Goal: Find specific page/section

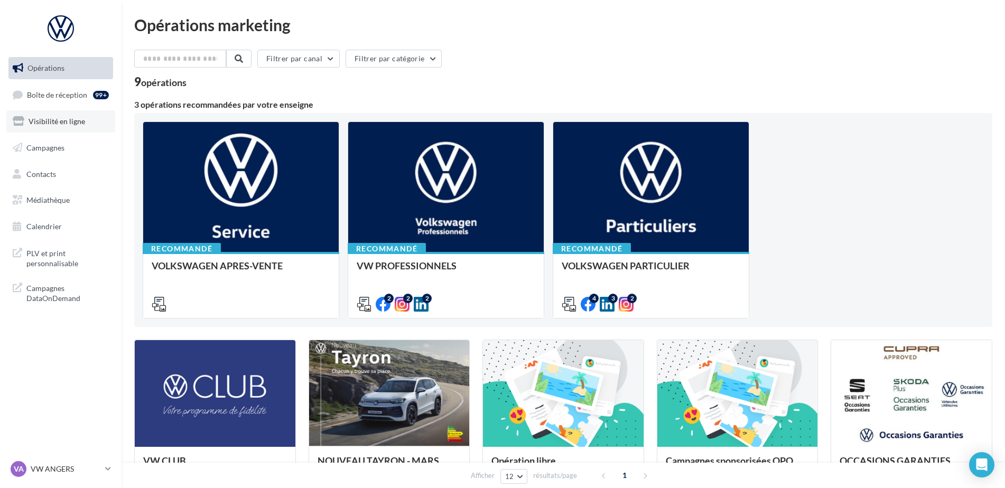
click at [47, 122] on span "Visibilité en ligne" at bounding box center [57, 121] width 57 height 9
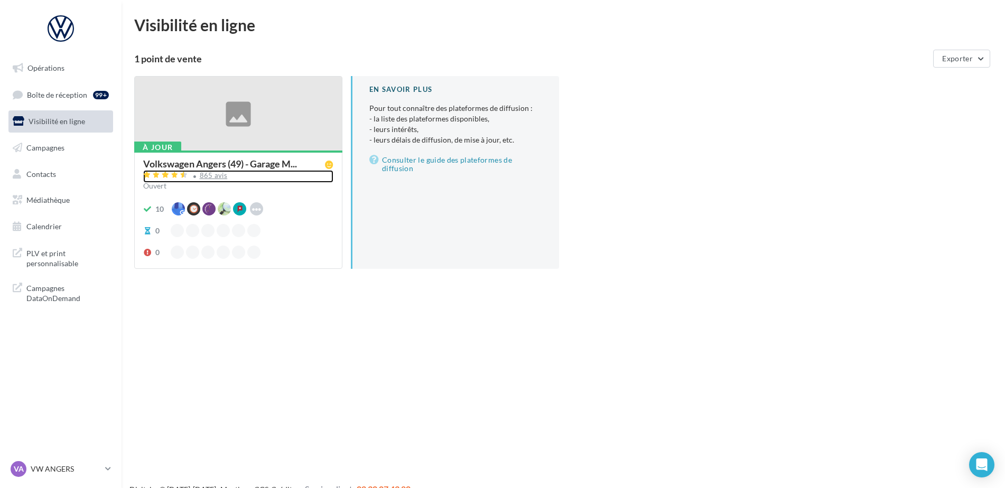
click at [207, 178] on div "865 avis" at bounding box center [214, 175] width 28 height 7
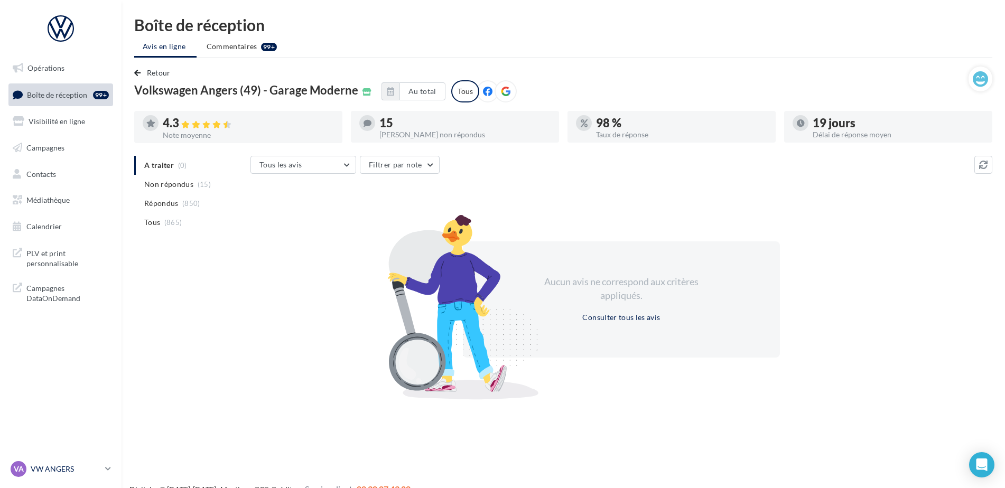
click at [57, 466] on p "VW ANGERS" at bounding box center [66, 469] width 70 height 11
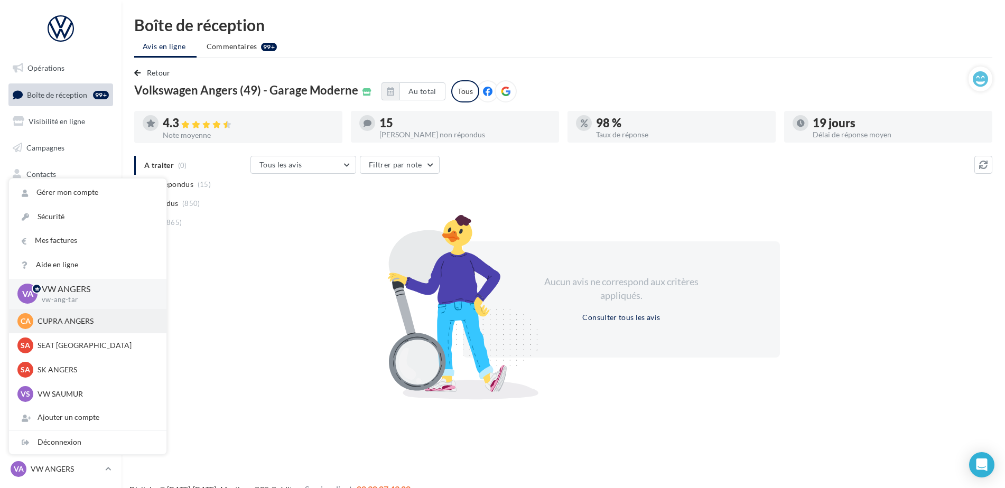
click at [71, 328] on div "CA CUPRA ANGERS cupra_angers" at bounding box center [87, 321] width 141 height 16
